Goal: Transaction & Acquisition: Obtain resource

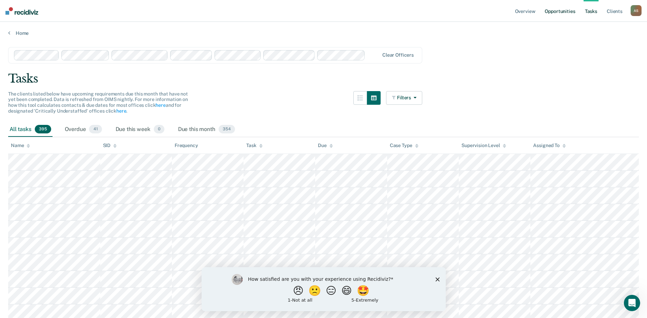
click at [563, 12] on link "Opportunities" at bounding box center [560, 11] width 33 height 22
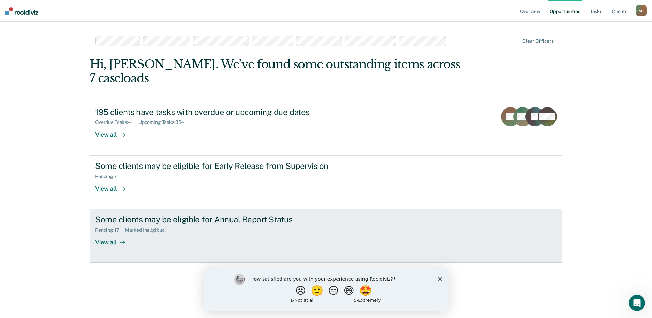
click at [104, 233] on div "View all" at bounding box center [114, 239] width 38 height 13
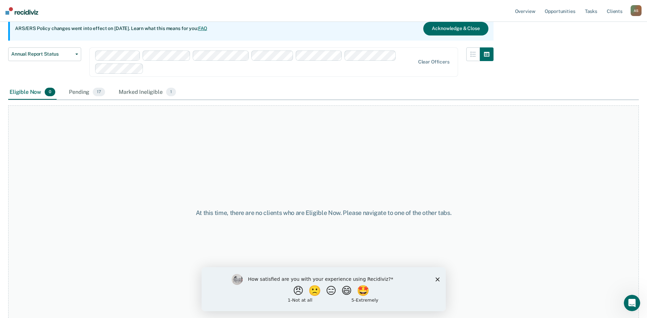
scroll to position [63, 0]
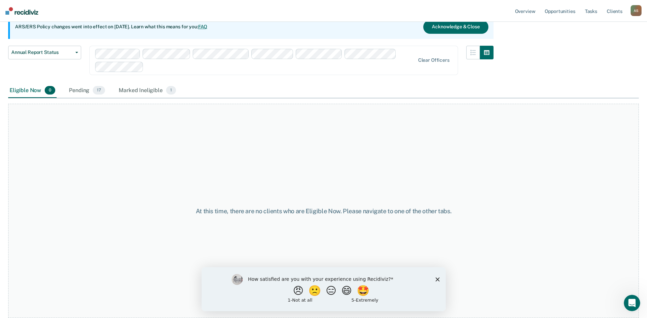
drag, startPoint x: 438, startPoint y: 281, endPoint x: 432, endPoint y: 269, distance: 12.8
click at [438, 279] on polygon "Close survey" at bounding box center [437, 279] width 4 height 4
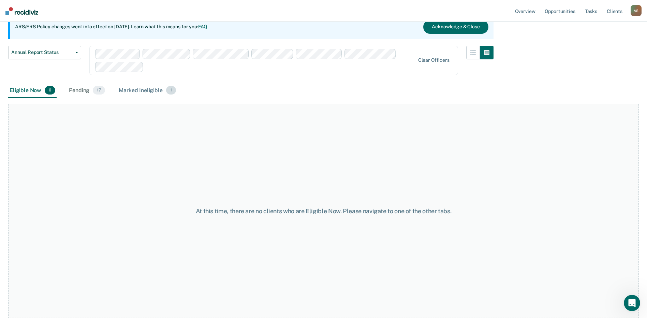
click at [144, 89] on div "Marked Ineligible 1" at bounding box center [147, 90] width 60 height 15
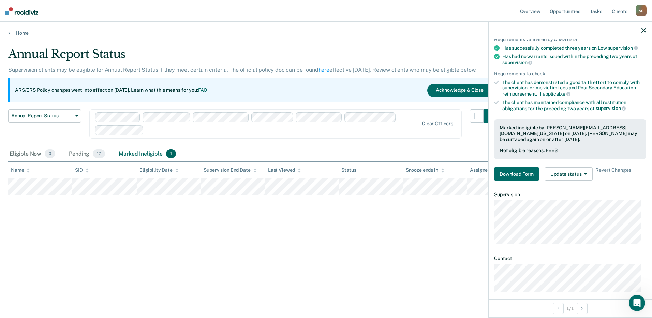
scroll to position [61, 0]
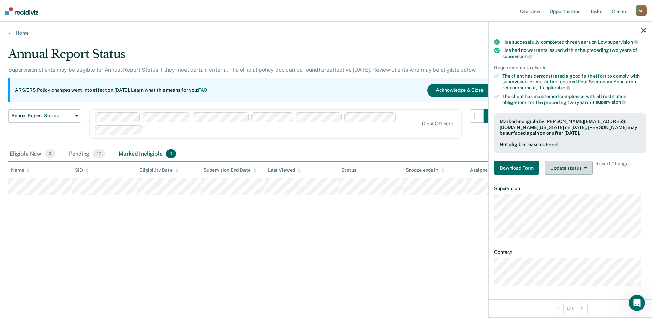
click at [572, 168] on button "Update status" at bounding box center [569, 168] width 48 height 14
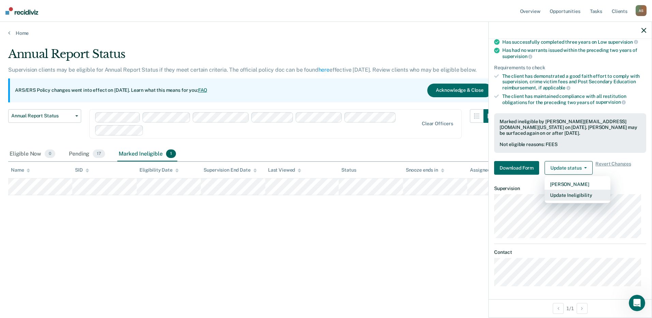
click at [585, 194] on button "Update Ineligibility" at bounding box center [578, 195] width 66 height 11
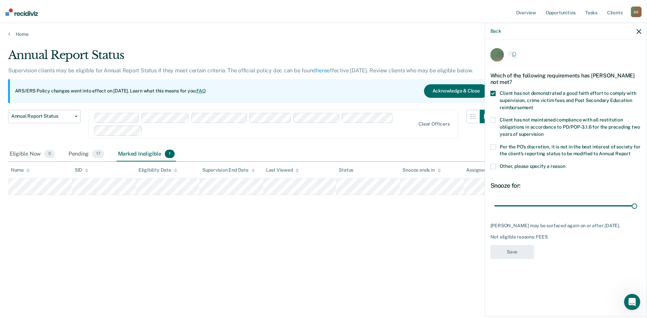
scroll to position [0, 0]
click at [643, 31] on icon "button" at bounding box center [644, 30] width 5 height 5
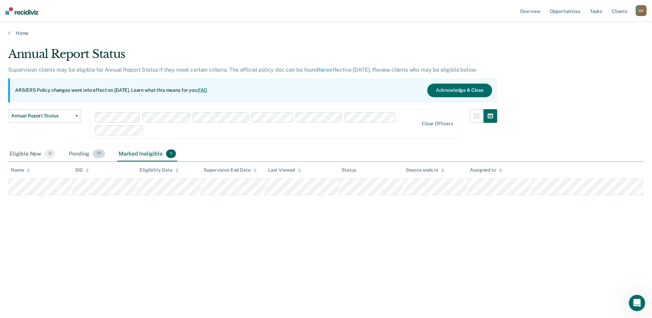
drag, startPoint x: 80, startPoint y: 155, endPoint x: 89, endPoint y: 156, distance: 9.2
click at [80, 155] on div "Pending 17" at bounding box center [87, 154] width 39 height 15
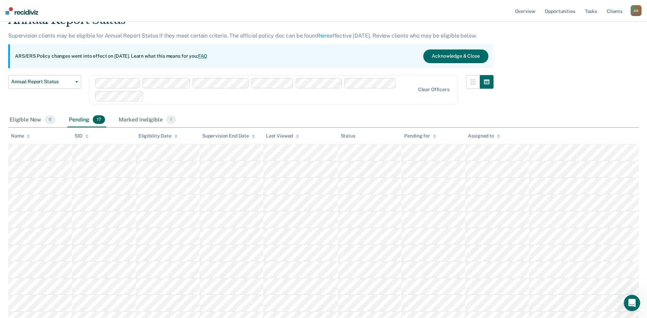
scroll to position [68, 0]
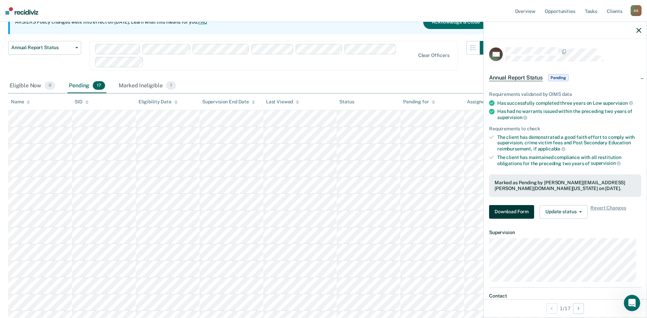
click at [520, 214] on button "Download Form" at bounding box center [511, 212] width 45 height 14
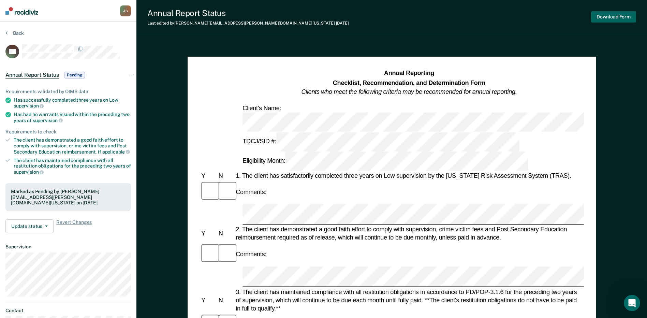
click at [623, 16] on button "Download Form" at bounding box center [613, 16] width 45 height 11
